Goal: Task Accomplishment & Management: Complete application form

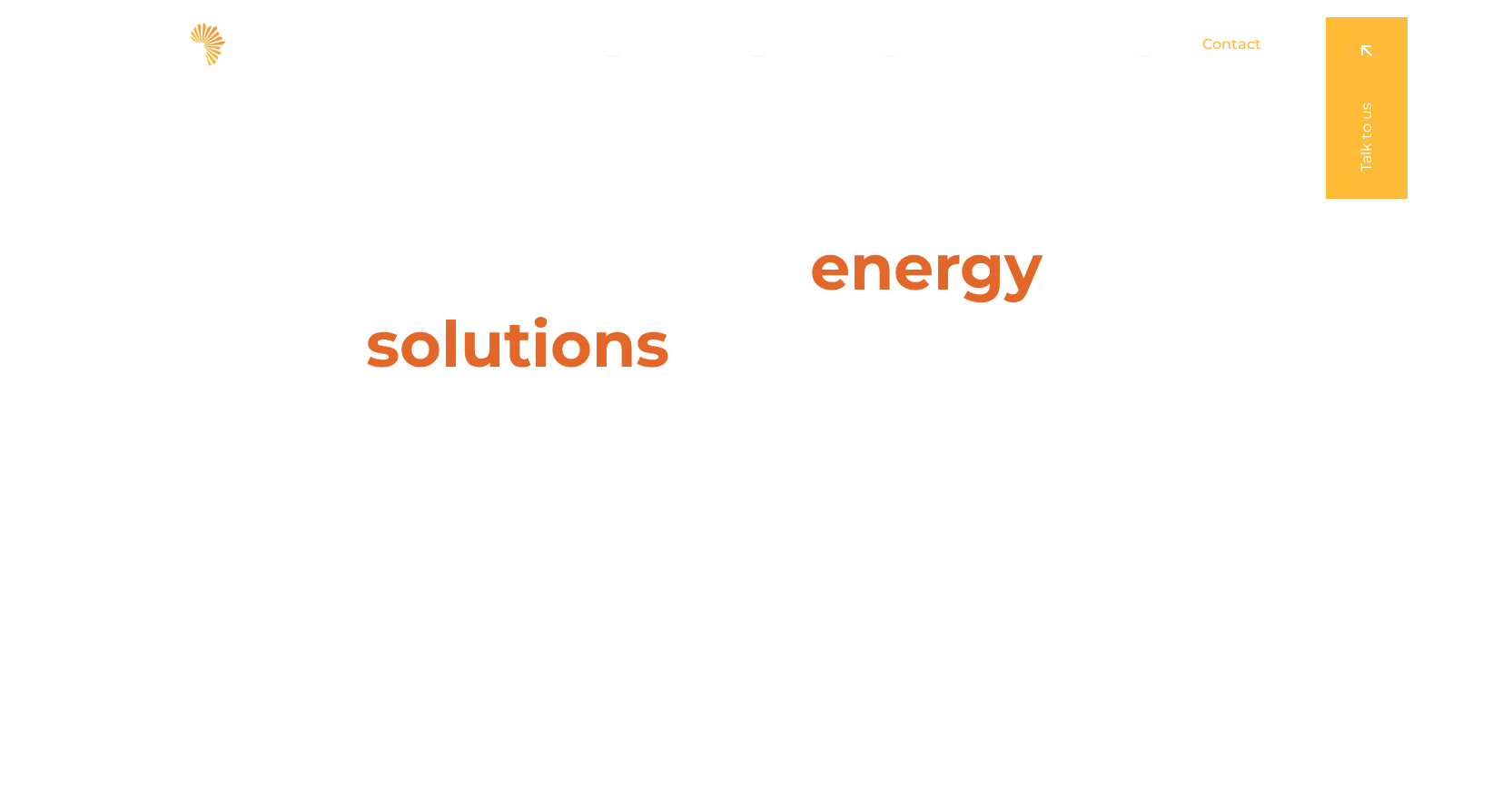
click at [1234, 39] on span "Contact" at bounding box center [1231, 45] width 59 height 22
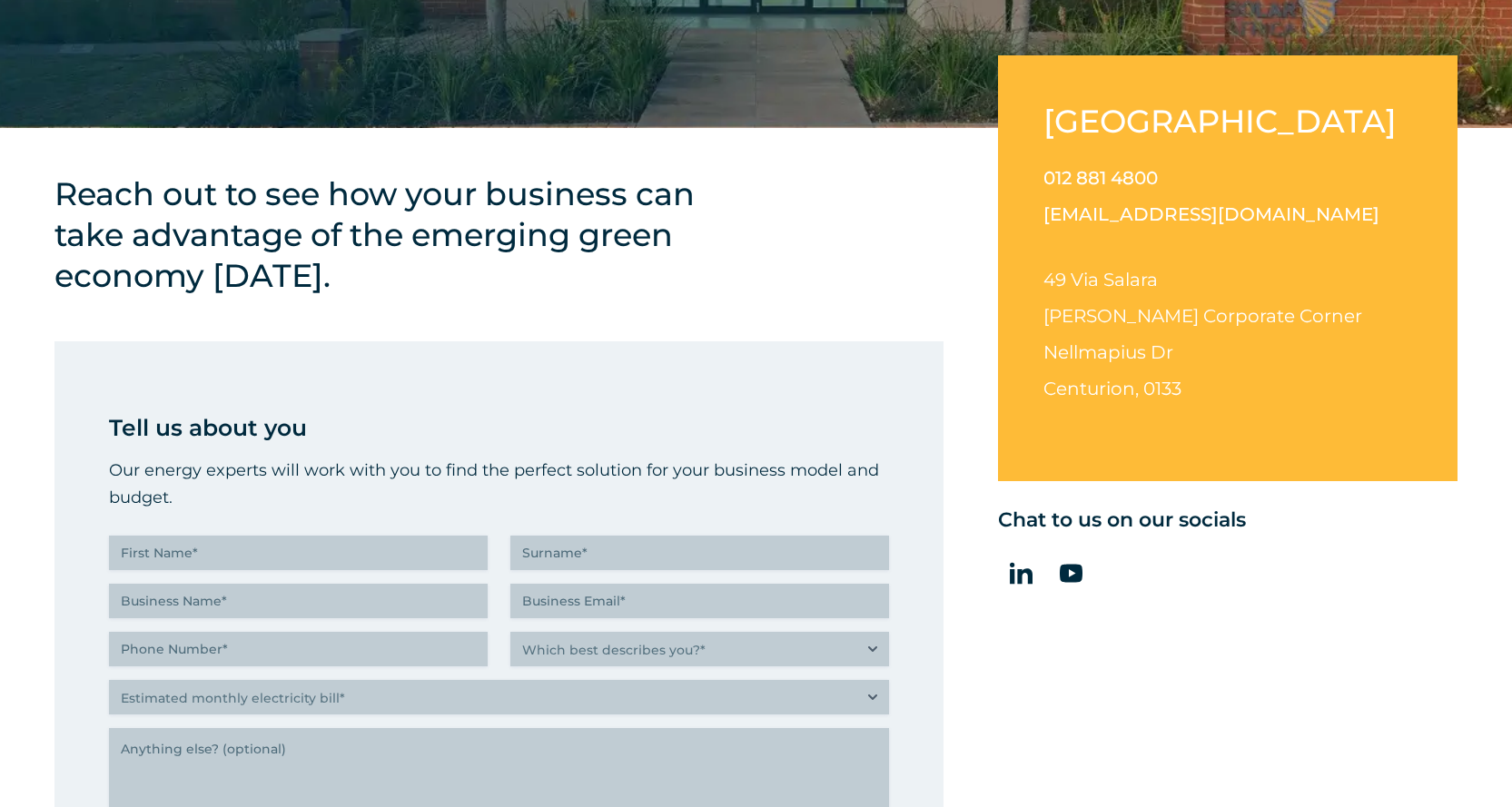
scroll to position [817, 0]
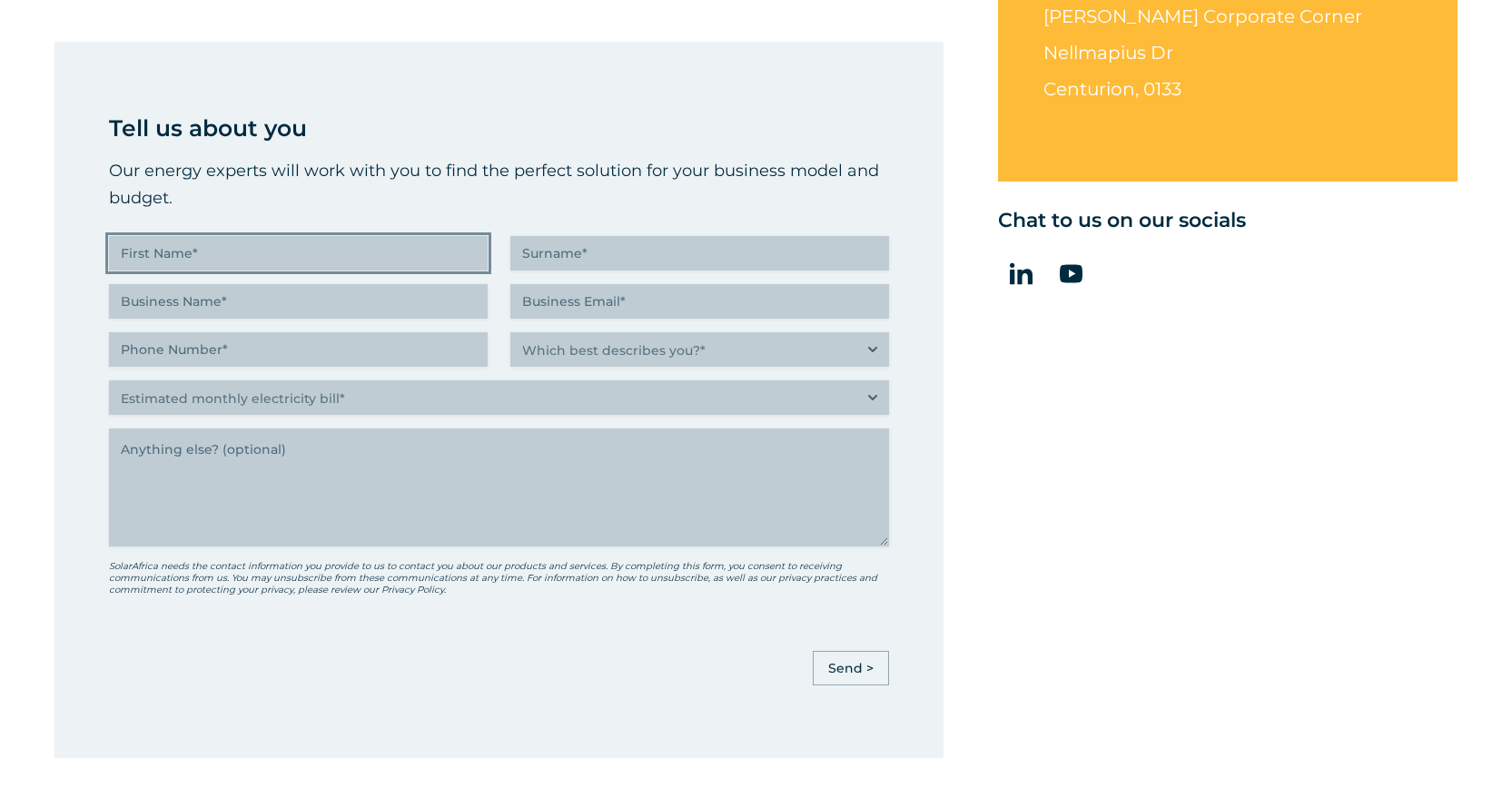
click at [208, 256] on input "First Name (Required)" at bounding box center [298, 253] width 378 height 35
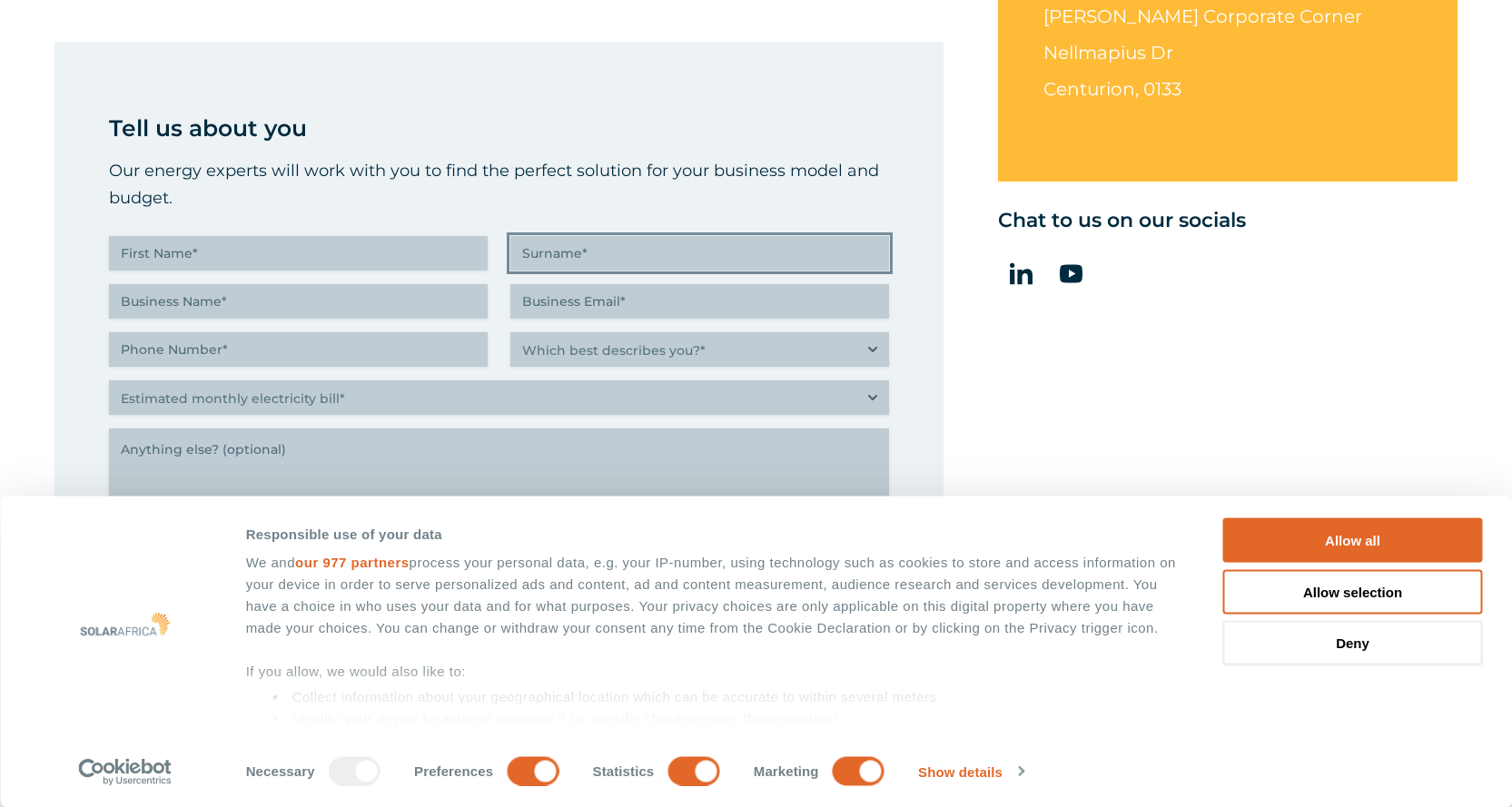
click at [649, 254] on input "Surname (Required)" at bounding box center [699, 253] width 378 height 35
type input "Walker"
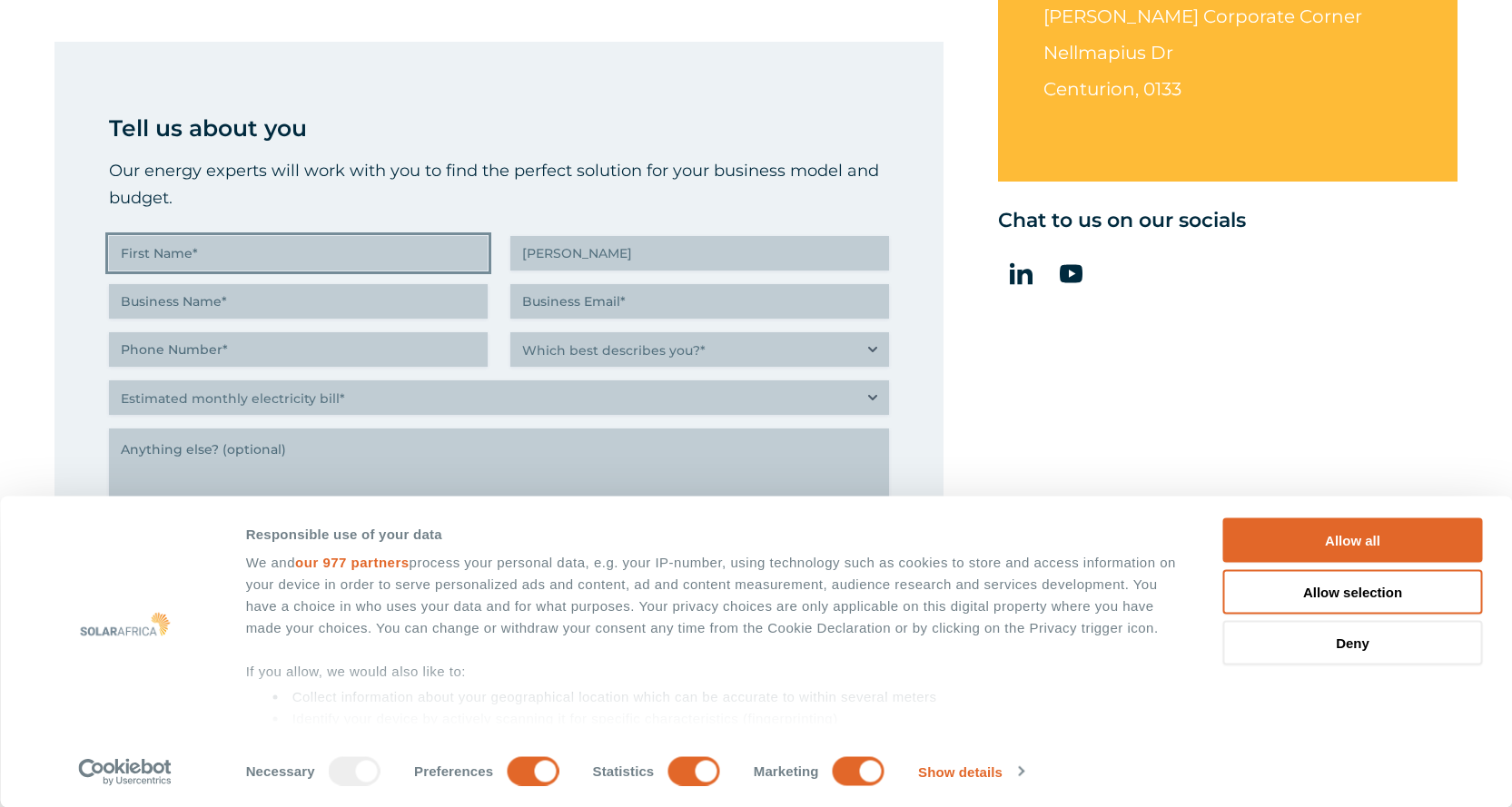
type input "Elizabeth"
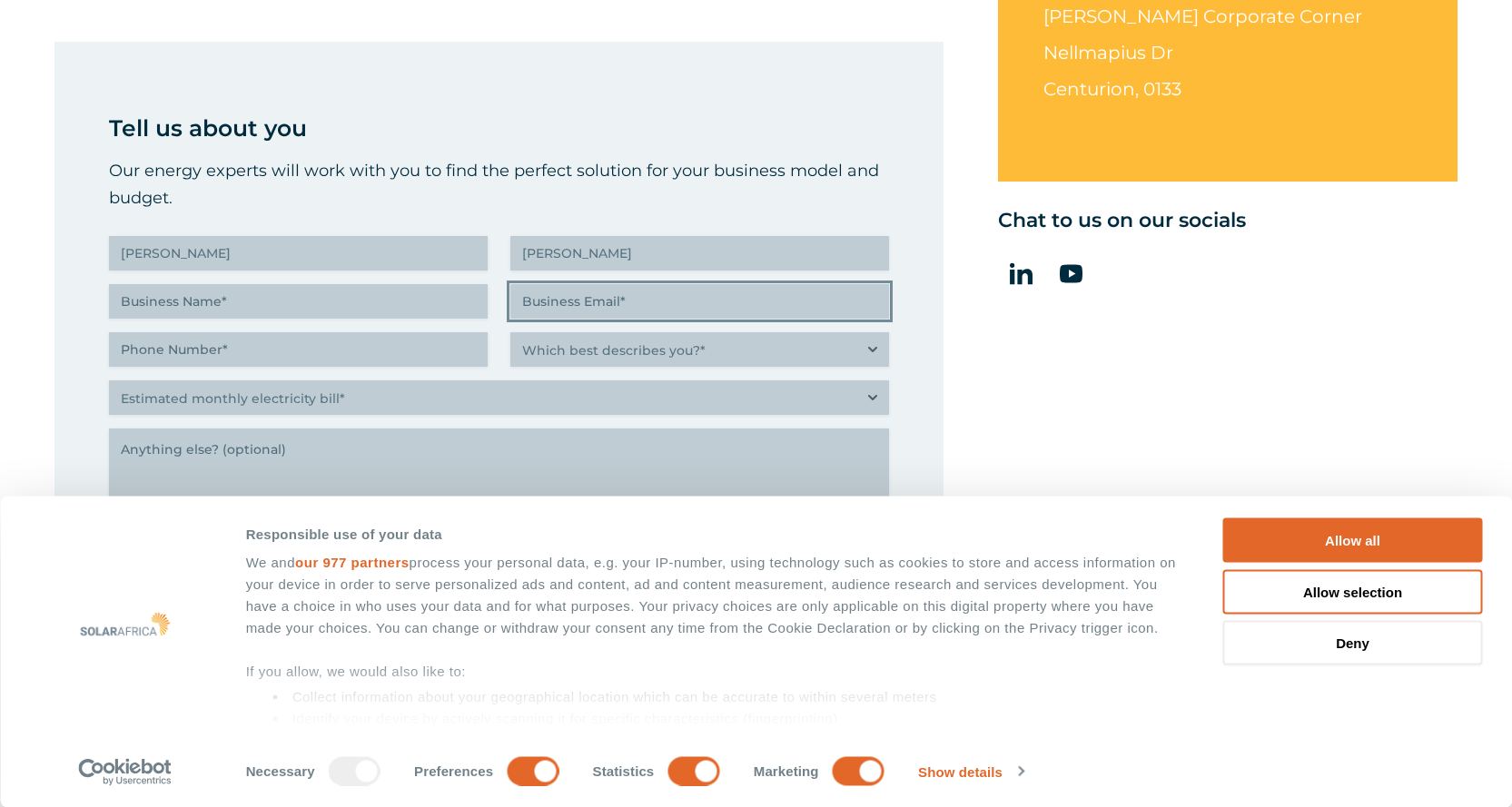
type input "ecjwalker@gmail.com"
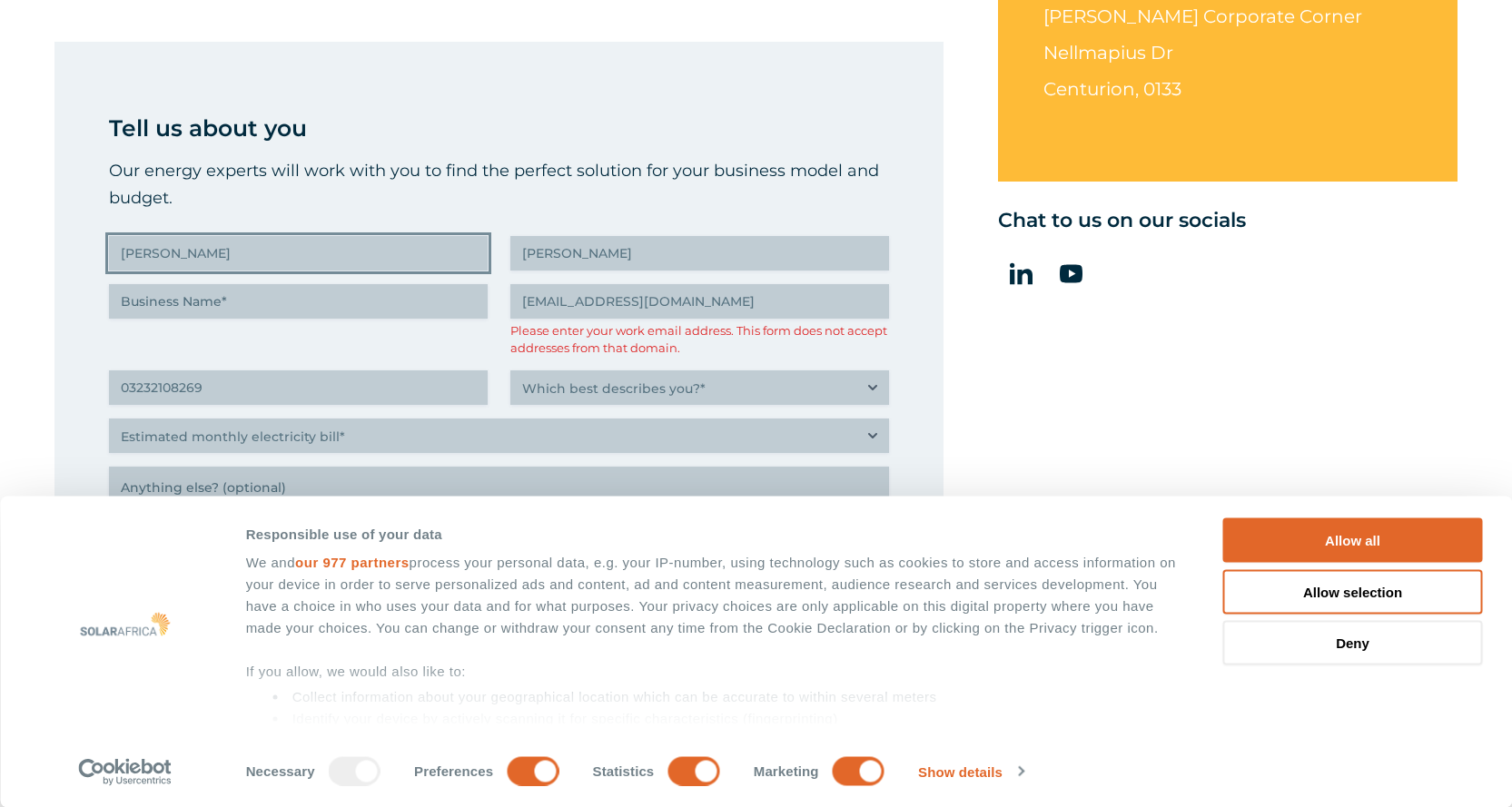
click at [201, 260] on input "Elizabeth" at bounding box center [298, 253] width 378 height 35
type input "(032) 321-0826"
click at [394, 308] on input "Business Name (Required)" at bounding box center [298, 301] width 378 height 35
click at [374, 356] on div "Tell us about you Our energy experts will work with you to find the perfect sol…" at bounding box center [499, 419] width 780 height 618
click at [215, 301] on input "Business Name (Required)" at bounding box center [298, 301] width 378 height 35
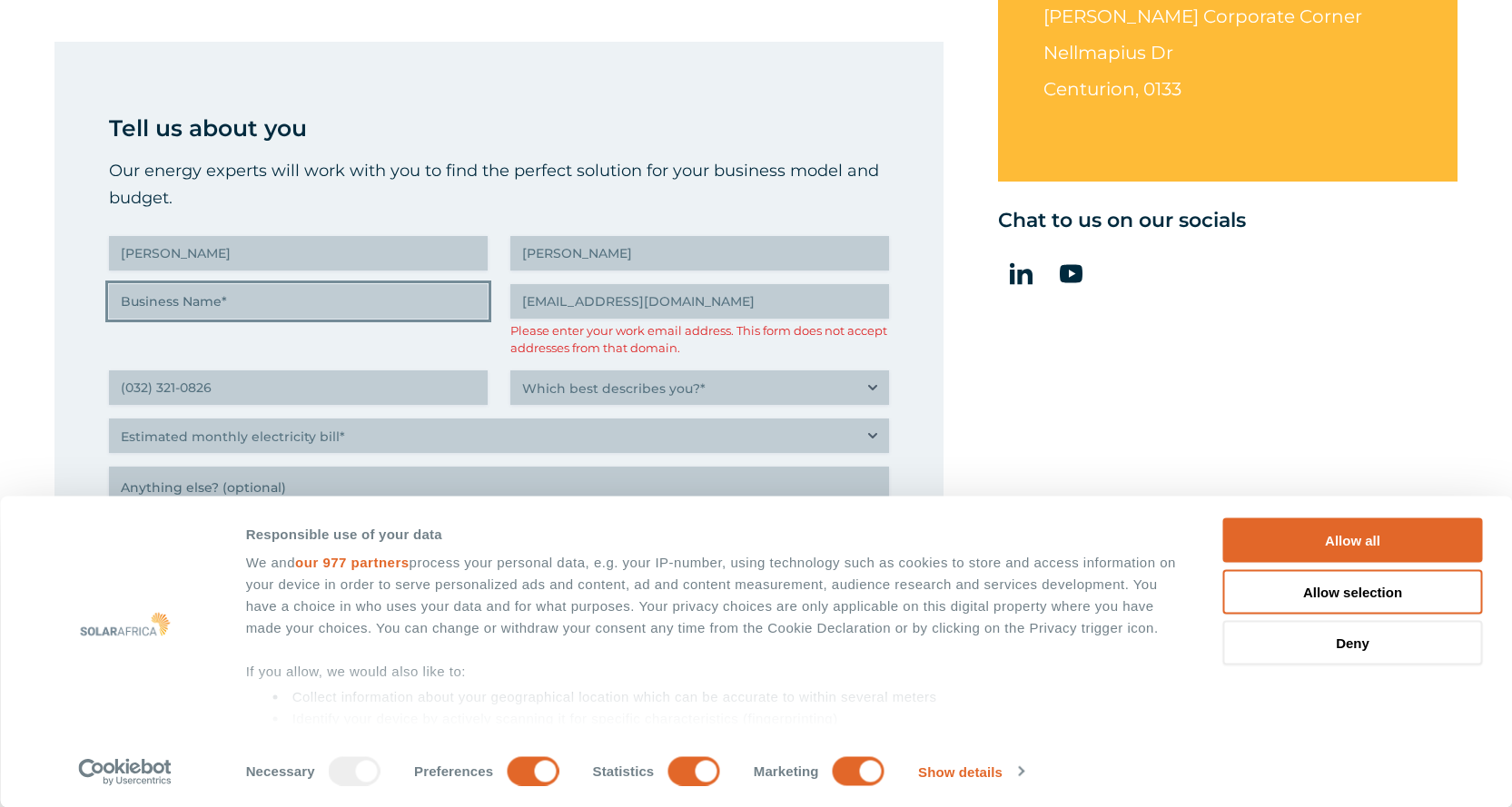
click at [215, 301] on input "Business Name (Required)" at bounding box center [298, 301] width 378 height 35
type input "N"
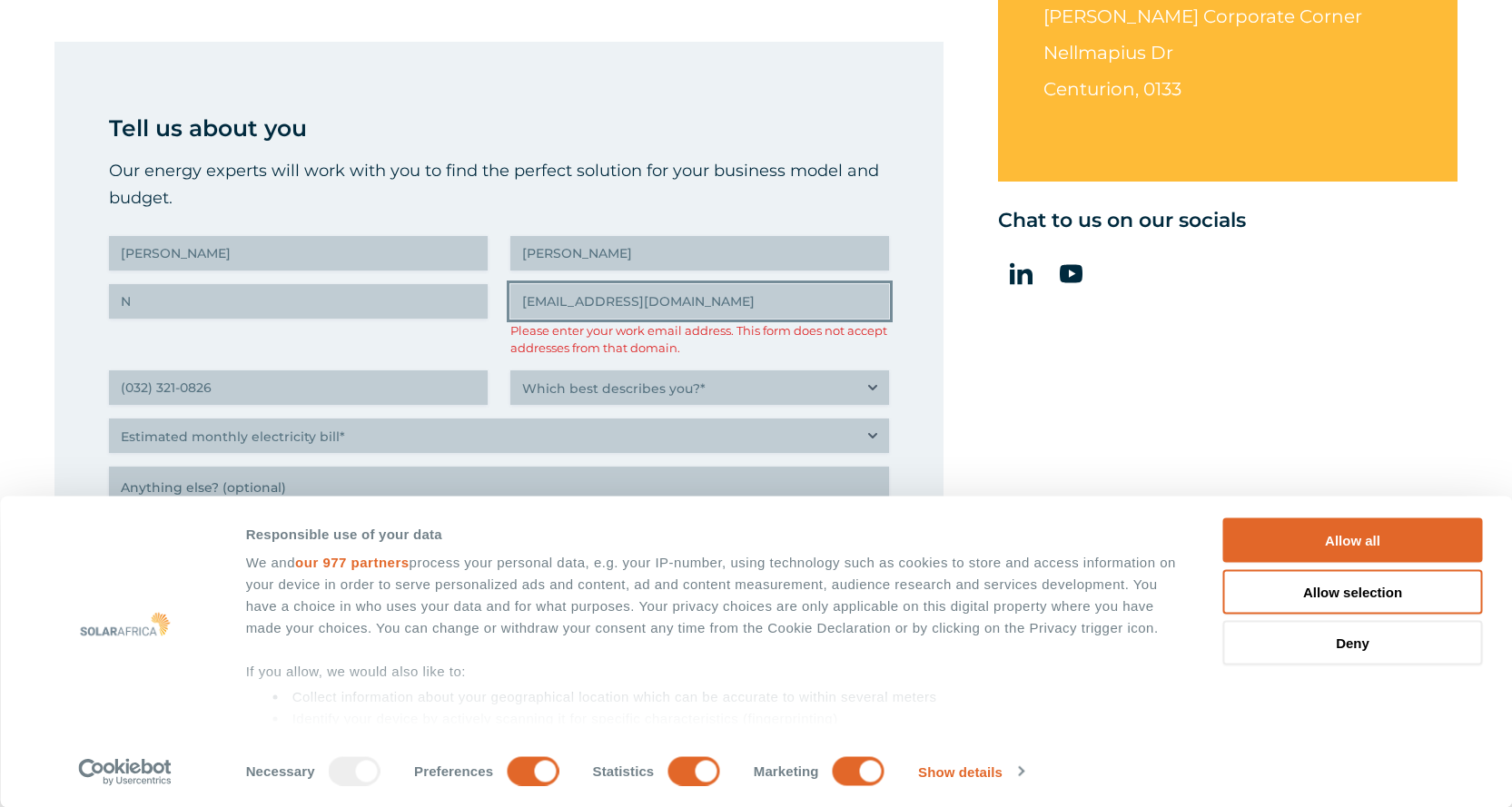
click at [708, 305] on input "ecjwalker@gmail.com" at bounding box center [699, 301] width 378 height 35
click at [706, 301] on input "ecjwalker@gmail.com" at bounding box center [699, 301] width 378 height 35
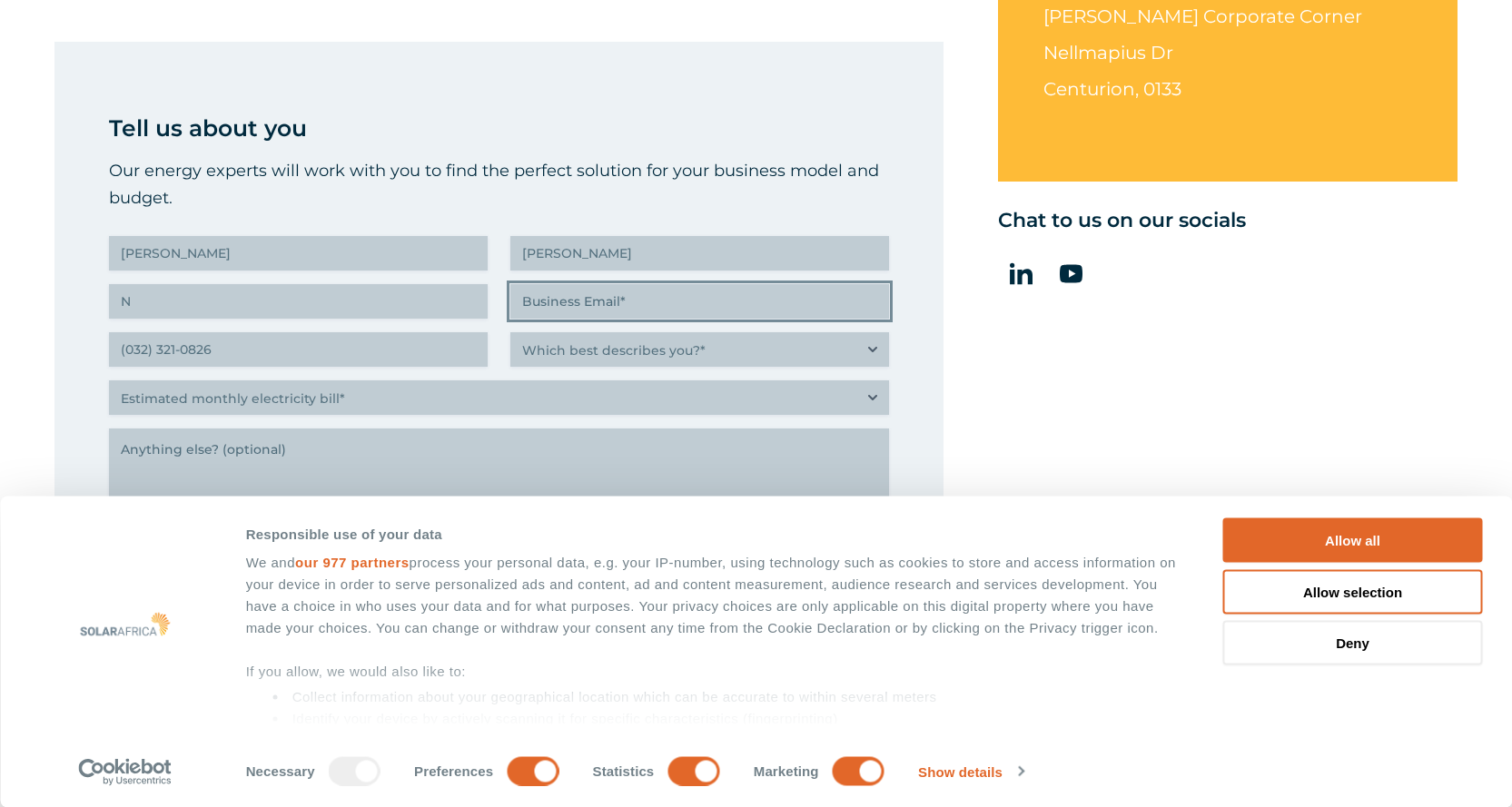
type input "E"
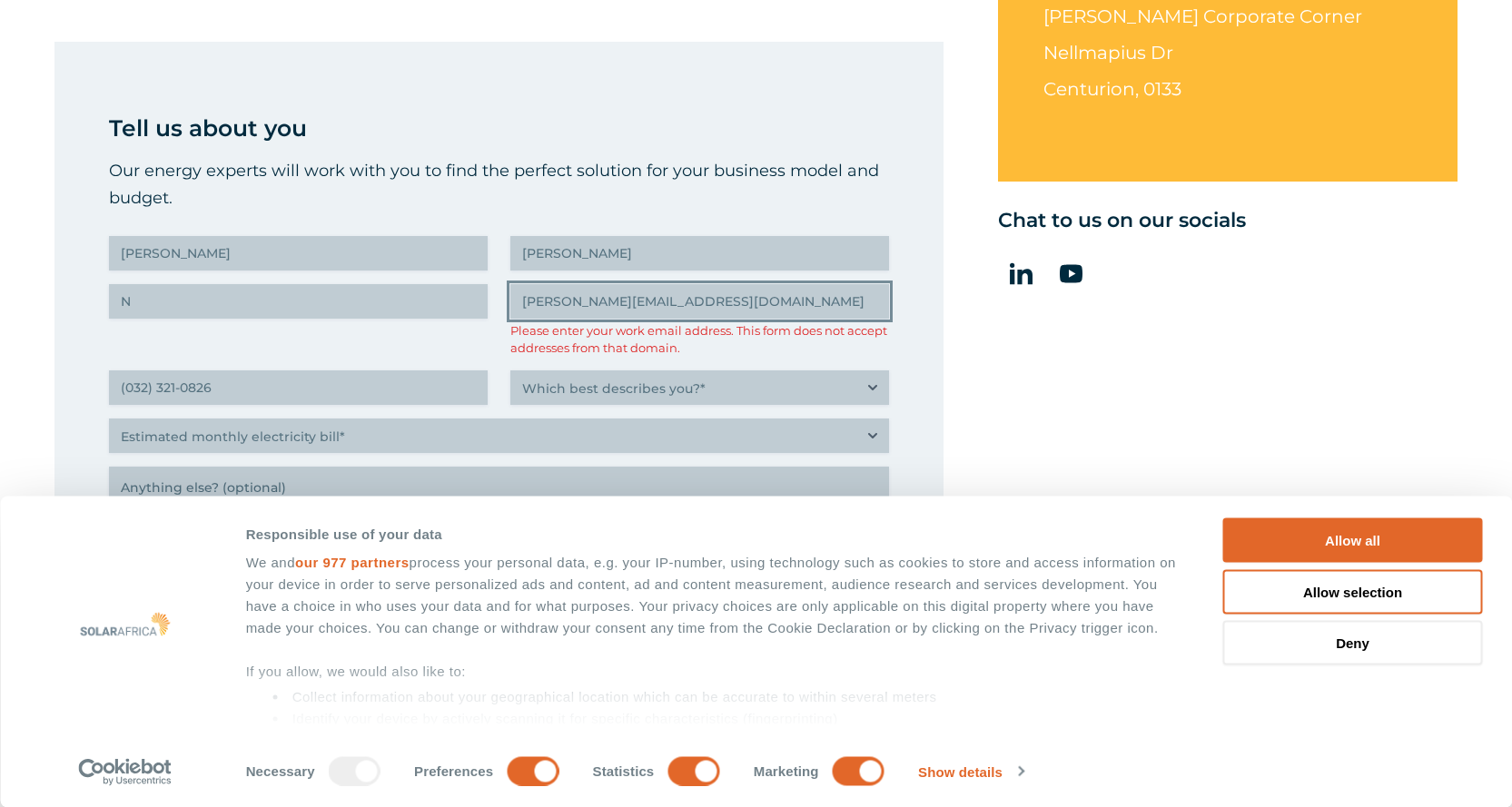
type input "elizabeth.nexacore@gmail.com"
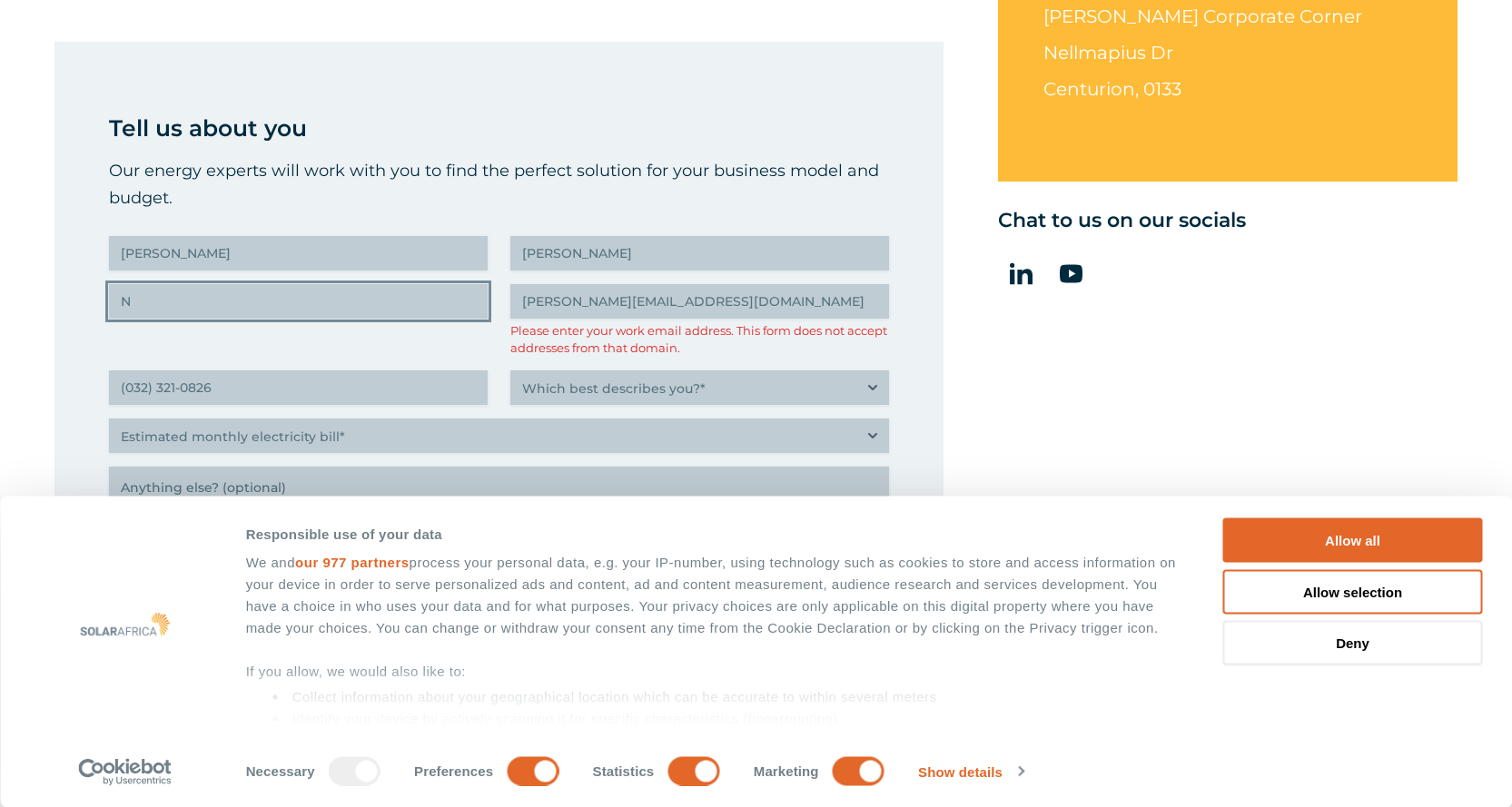
click at [310, 301] on input "N" at bounding box center [298, 301] width 378 height 35
click at [159, 304] on input "N" at bounding box center [298, 301] width 378 height 35
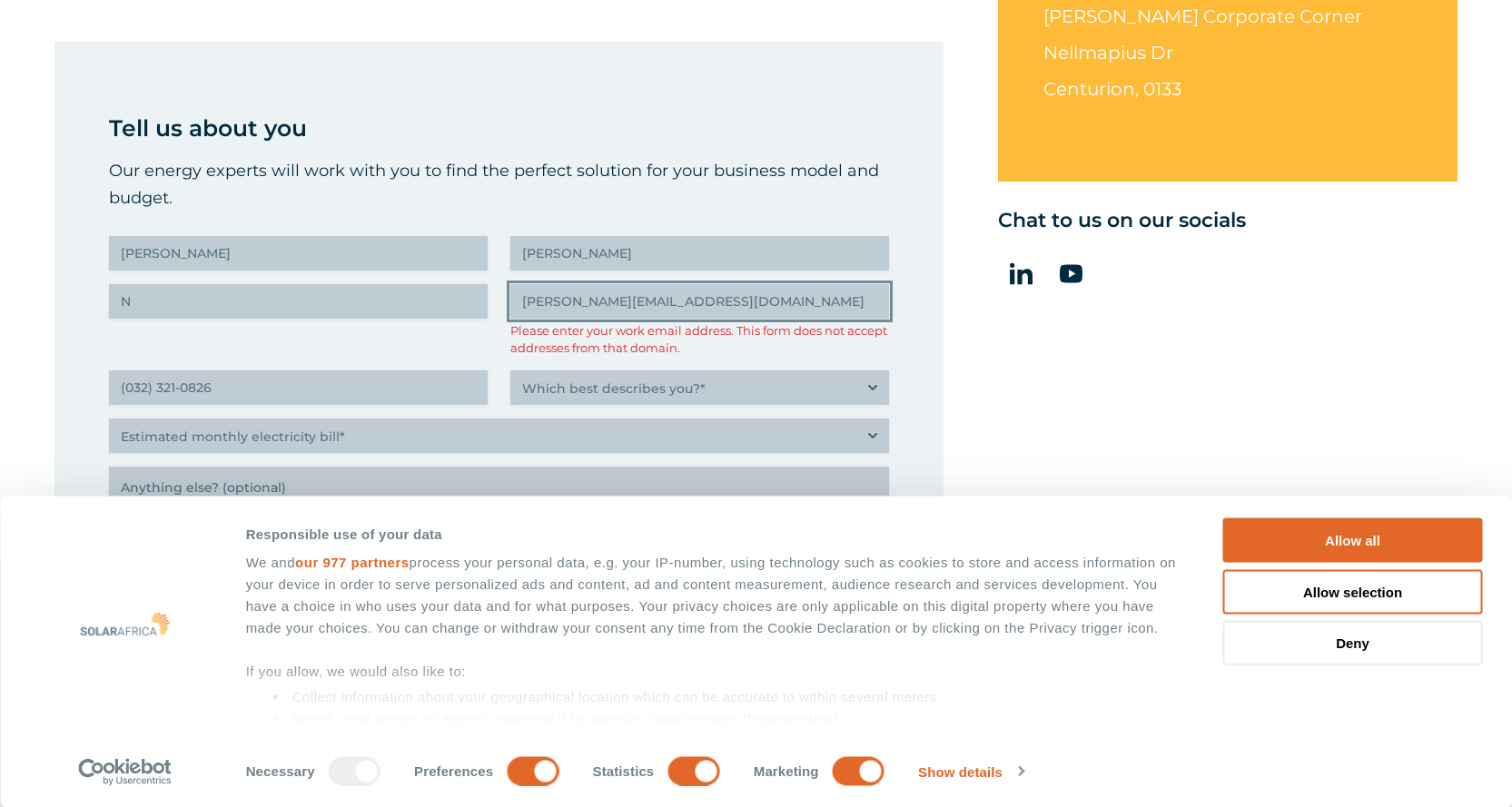
click at [740, 304] on input "elizabeth.nexacore@gmail.com" at bounding box center [699, 301] width 378 height 35
click at [740, 303] on input "elizabeth.nexacore@gmail.com" at bounding box center [699, 301] width 378 height 35
click at [736, 300] on input "elizabeth.nexacore@gmail.com" at bounding box center [699, 301] width 378 height 35
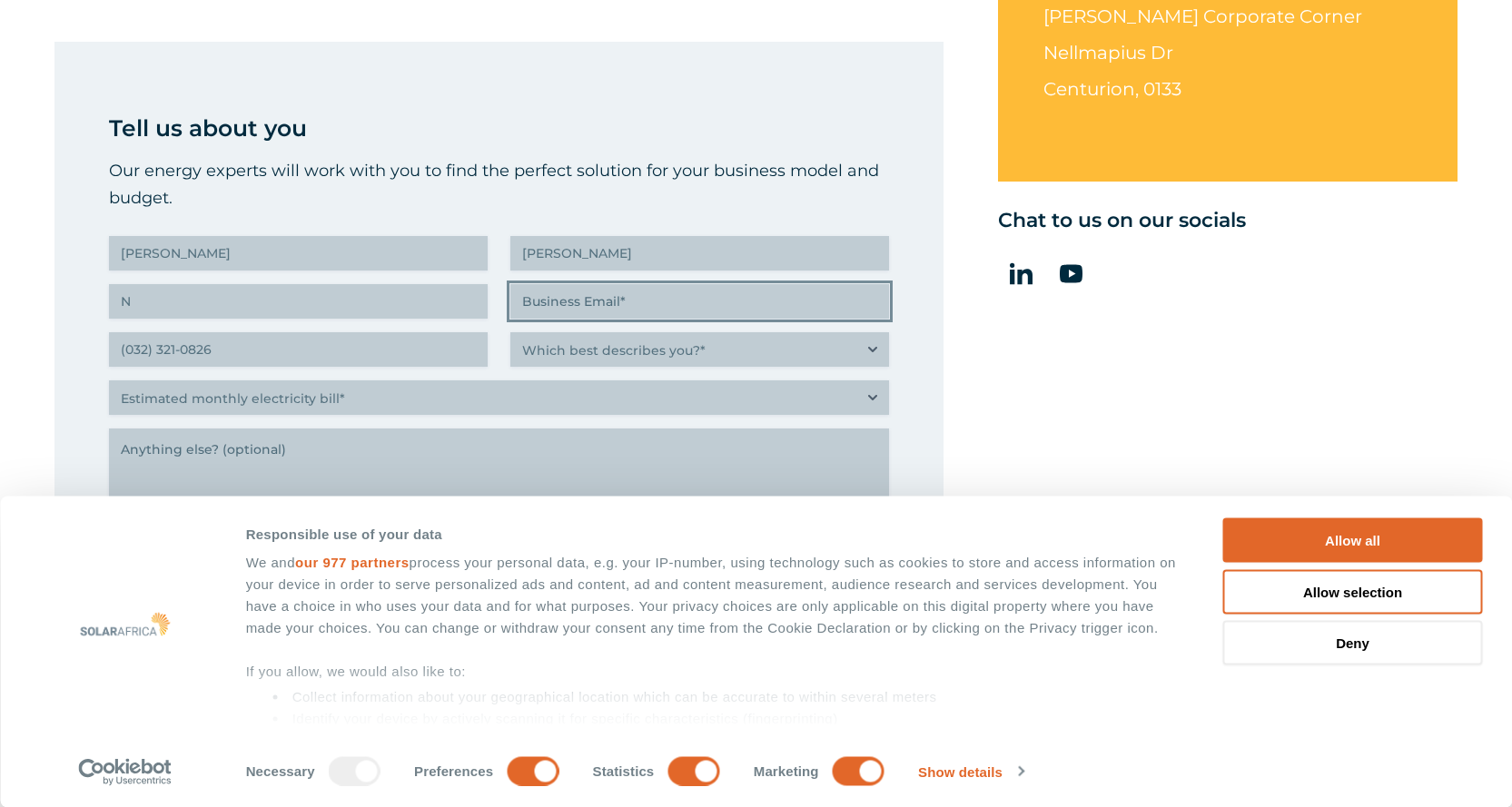
paste input "naveed@nexacoredigital.com"
type input "naveed@nexacoredigital.com"
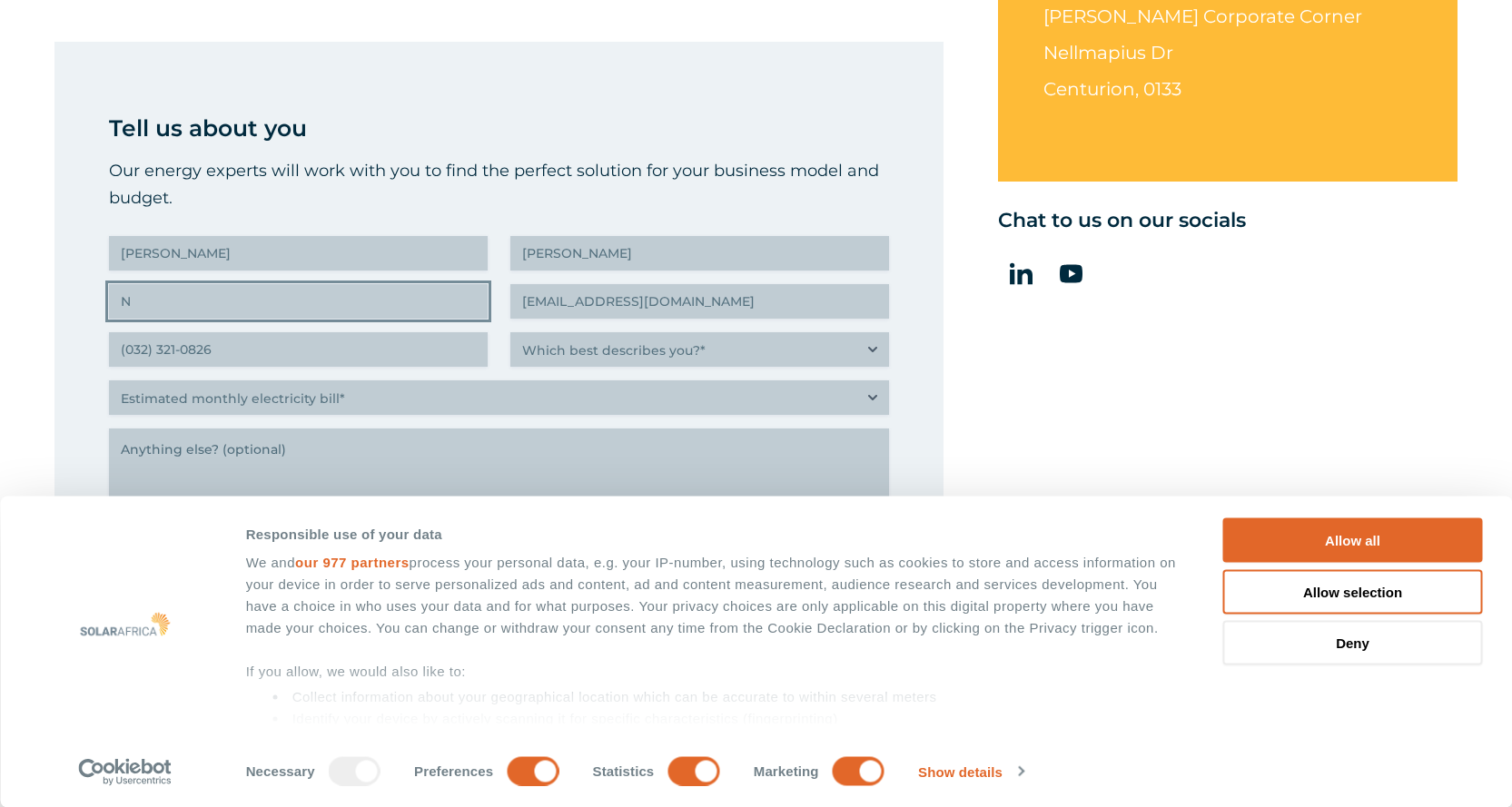
click at [161, 301] on input "N" at bounding box center [298, 301] width 378 height 35
click at [145, 296] on input "N" at bounding box center [298, 301] width 378 height 35
click at [140, 299] on input "N" at bounding box center [298, 301] width 378 height 35
type input "Nexacore Digital"
click at [247, 354] on input "(032) 321-0826" at bounding box center [298, 350] width 378 height 35
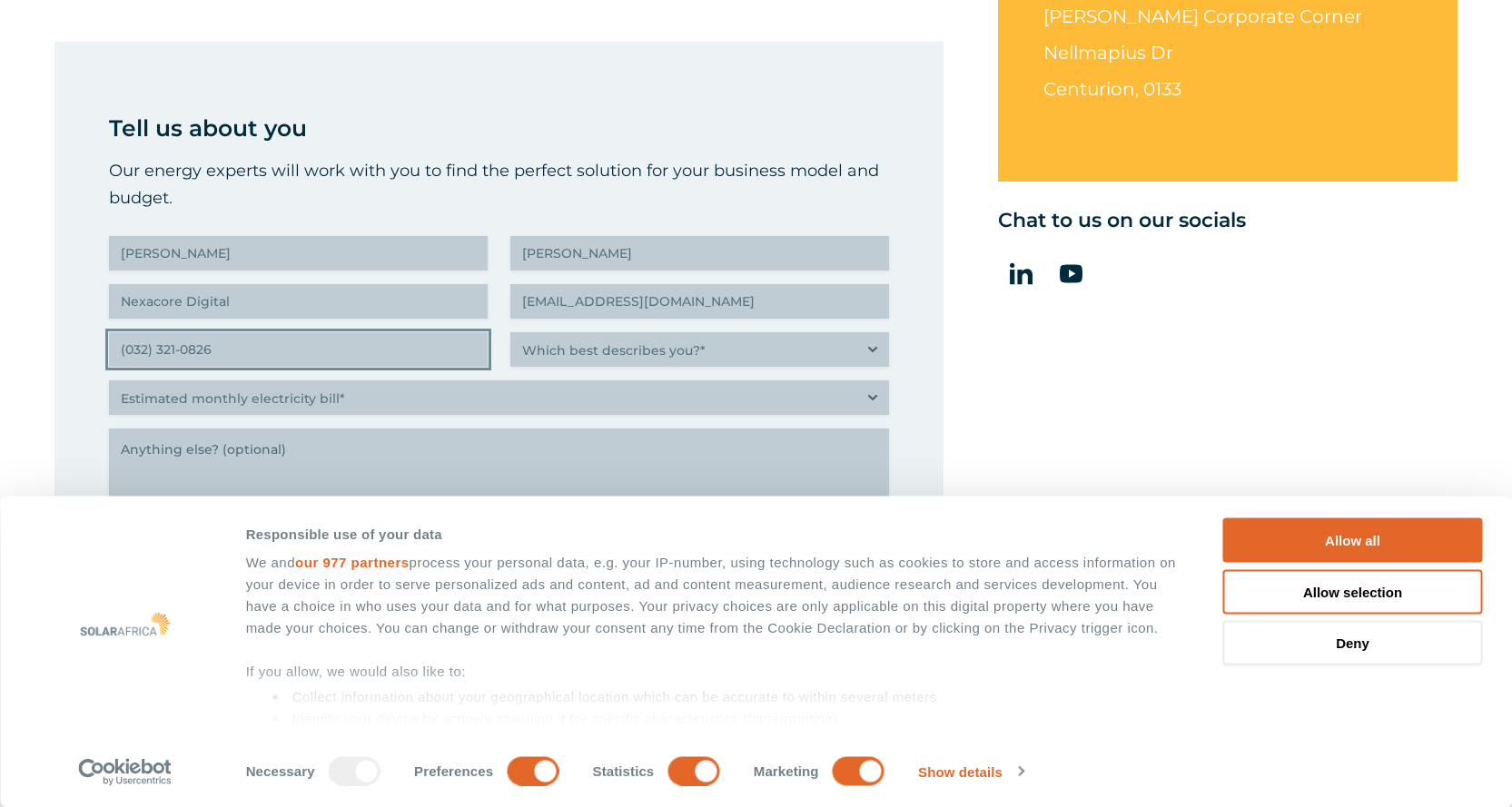
click at [249, 350] on input "(032) 321-0826" at bounding box center [298, 350] width 378 height 35
type input "(060) 315-7289"
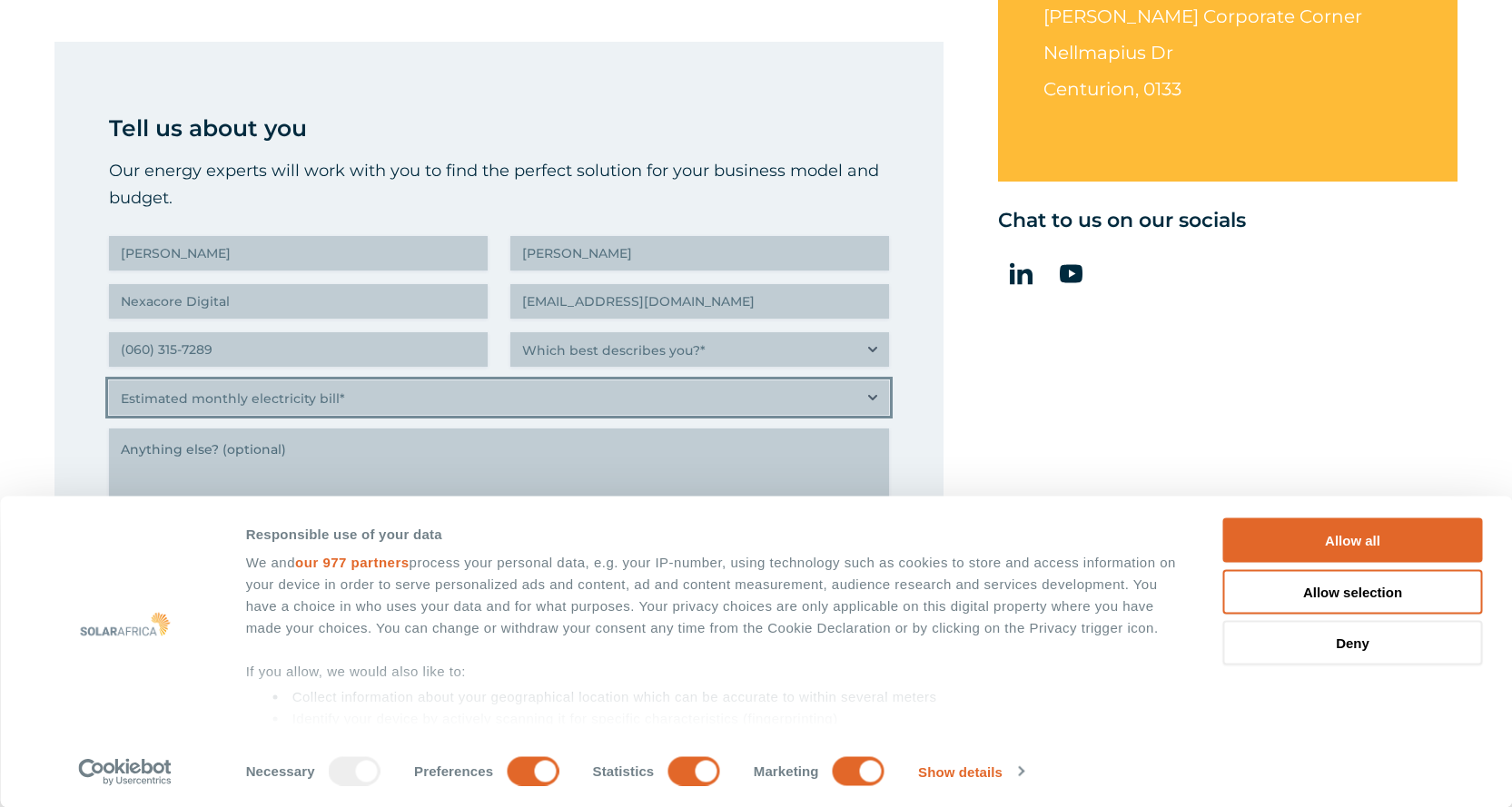
click at [303, 403] on select "Estimated monthly electricity bill* Less than R500K More than R500K" at bounding box center [499, 397] width 780 height 35
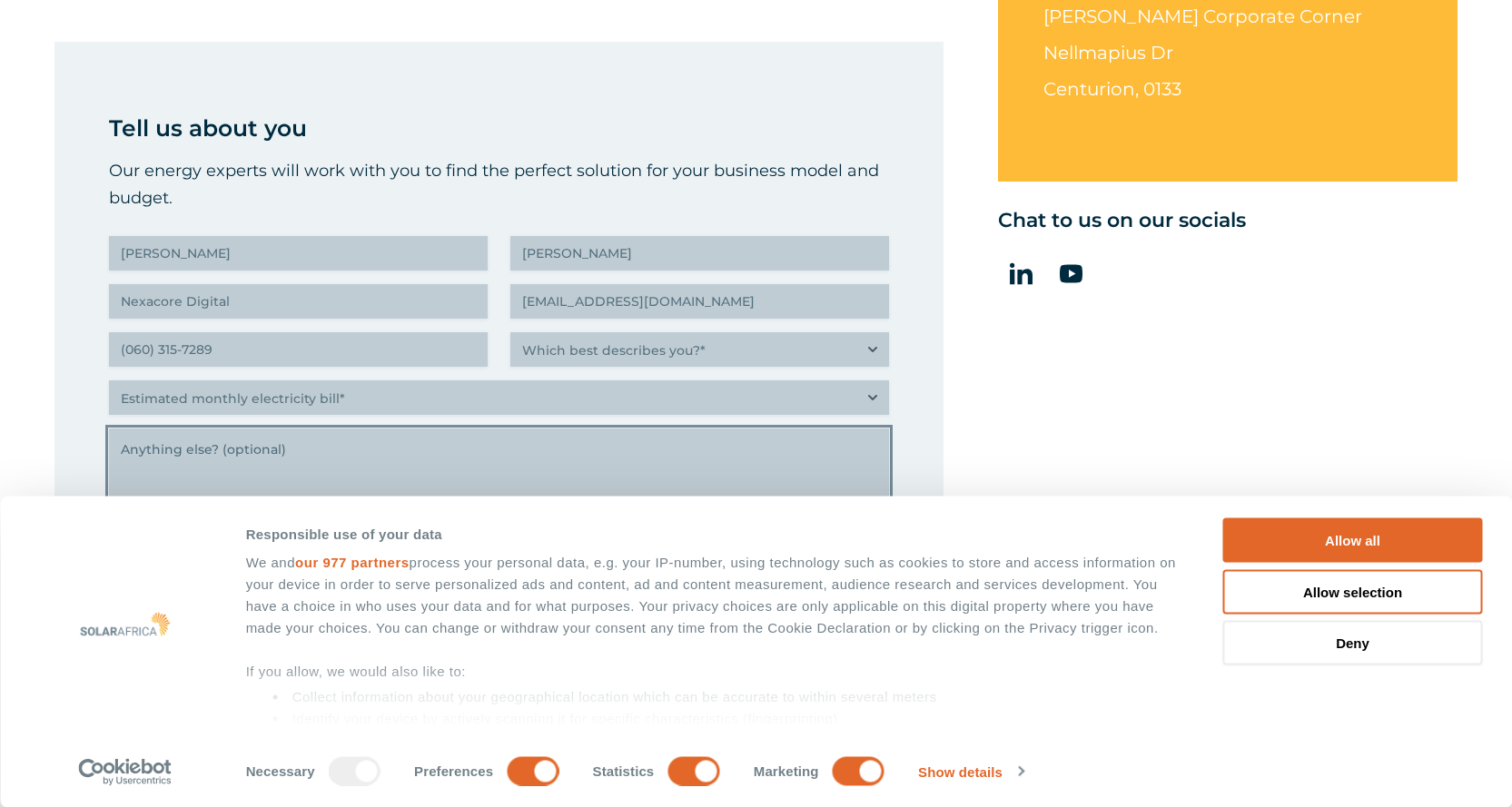
click at [242, 460] on textarea "Anything else" at bounding box center [499, 486] width 780 height 117
click at [242, 458] on textarea "Anything else" at bounding box center [499, 486] width 780 height 117
click at [221, 448] on textarea "Anything else" at bounding box center [499, 486] width 780 height 117
paste textarea "naveed@nexacoredigital.com"
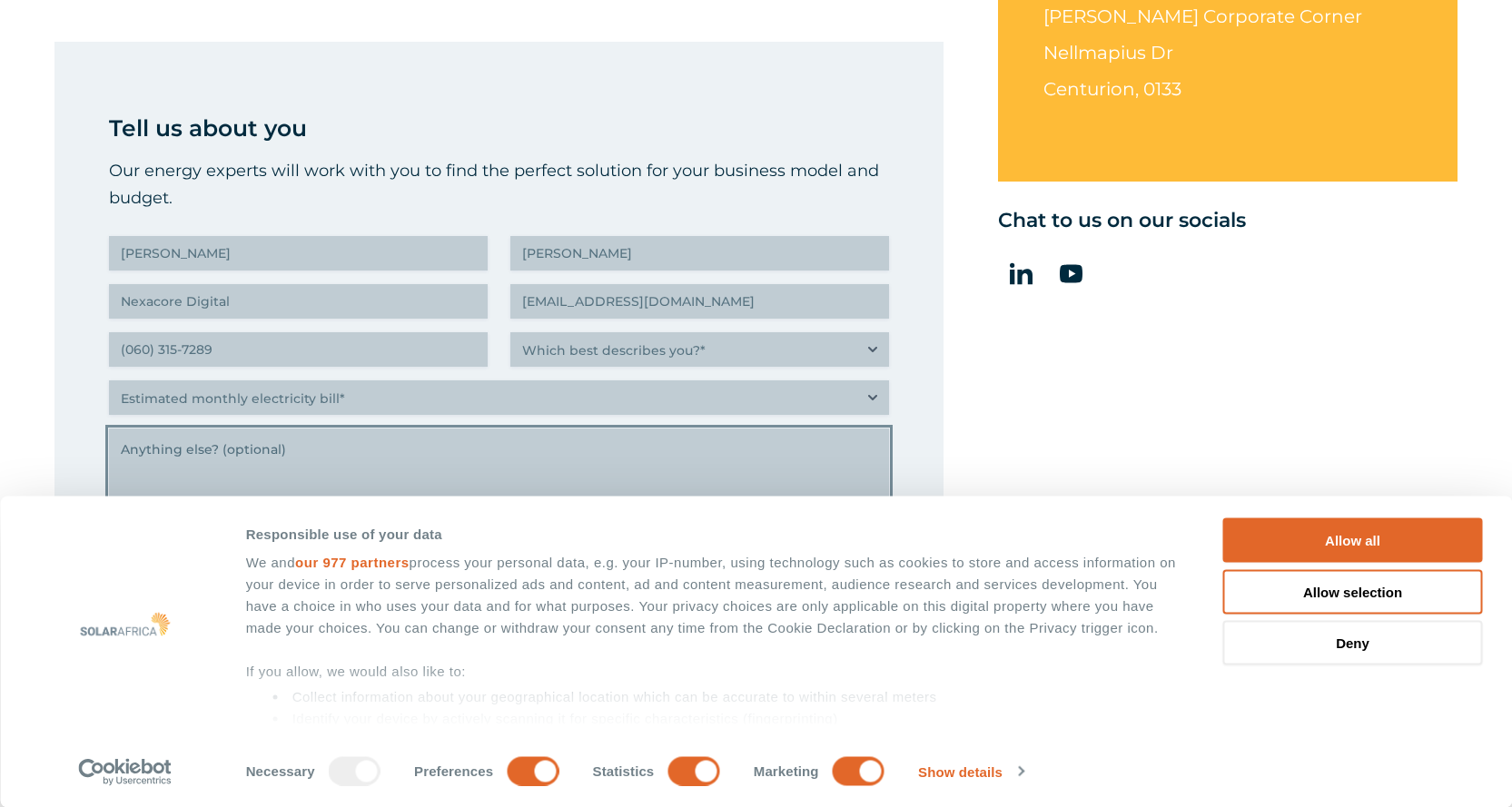
type textarea "naveed@nexacoredigital.com"
click at [254, 454] on textarea "naveed@nexacoredigital.com" at bounding box center [499, 486] width 780 height 117
click at [254, 450] on textarea "naveed@nexacoredigital.com" at bounding box center [499, 486] width 780 height 117
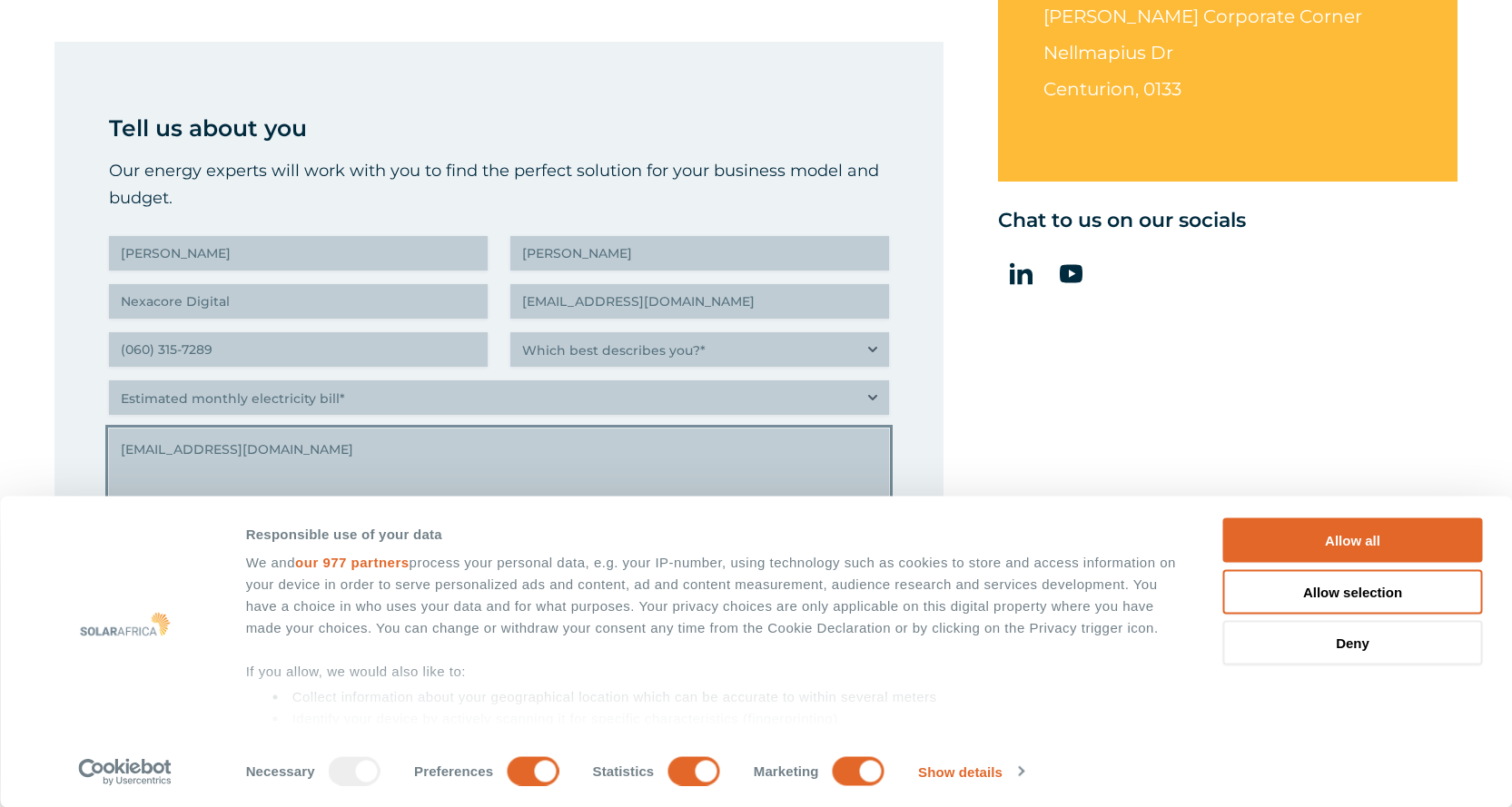
click at [254, 450] on textarea "naveed@nexacoredigital.com" at bounding box center [499, 486] width 780 height 117
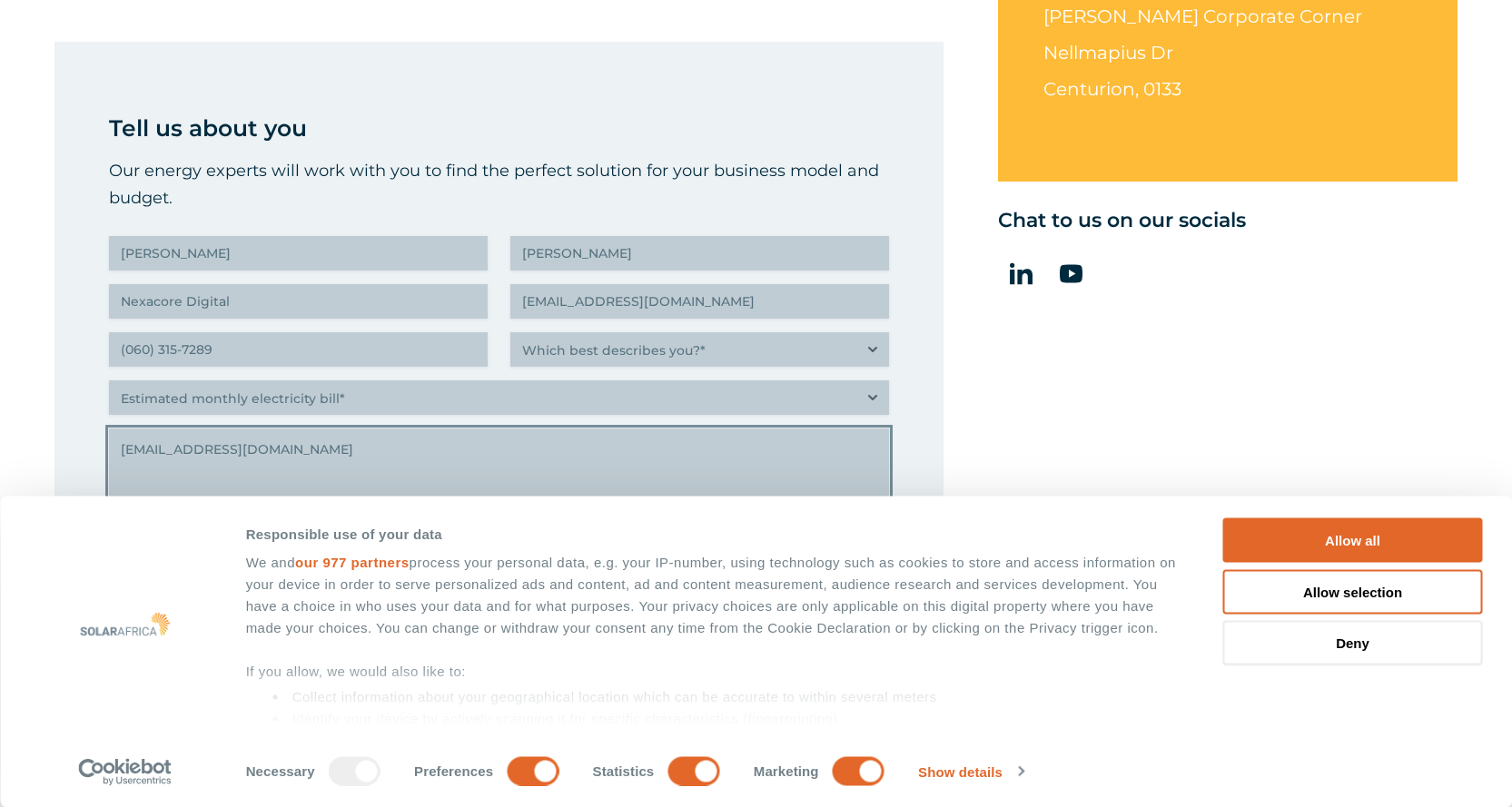
click at [254, 450] on textarea "naveed@nexacoredigital.com" at bounding box center [499, 486] width 780 height 117
